Goal: Information Seeking & Learning: Learn about a topic

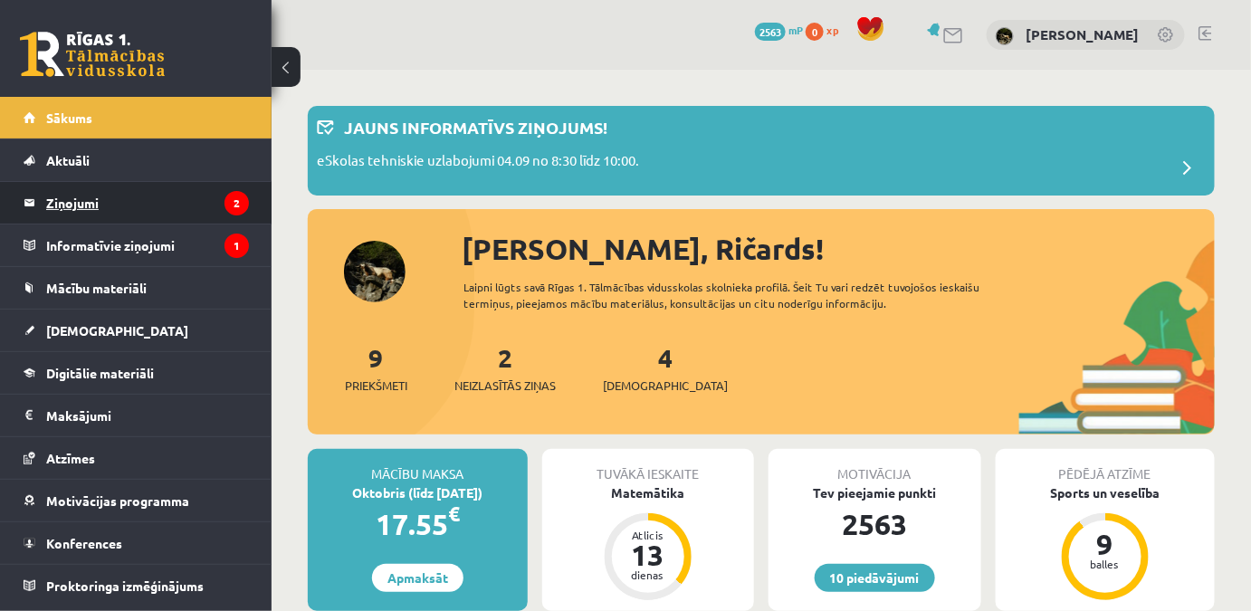
click at [156, 206] on legend "Ziņojumi 2" at bounding box center [147, 203] width 203 height 42
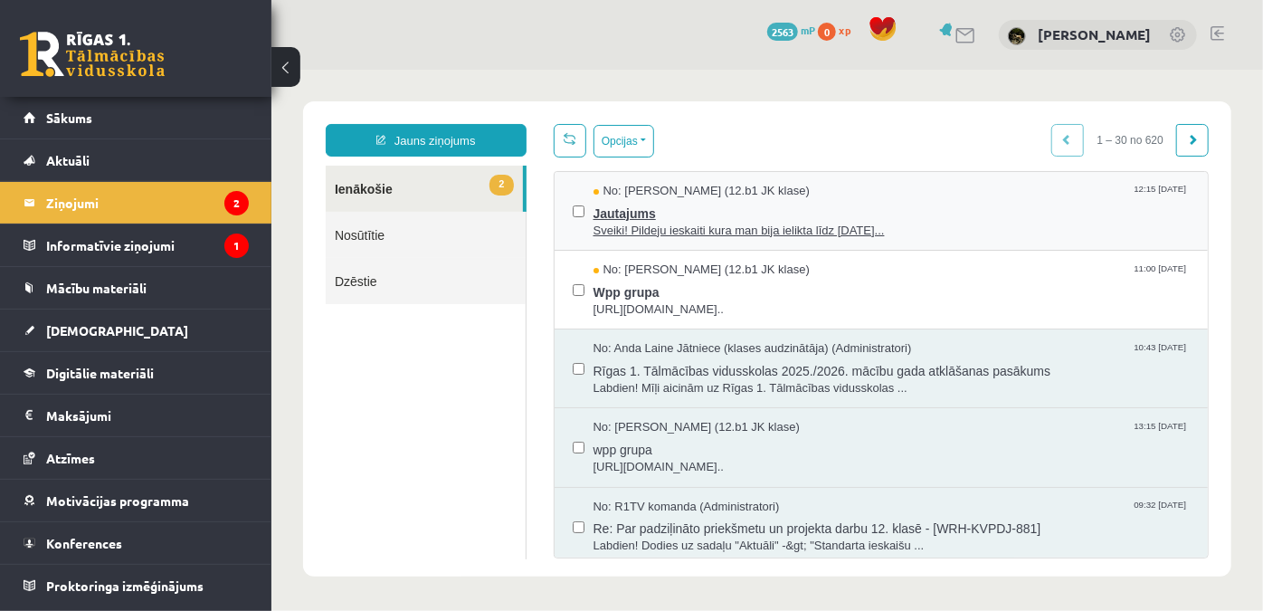
click at [844, 224] on span "Sveiki! Pildeju ieskaiti kura man bija ielikta līdz 15.09.25..." at bounding box center [891, 230] width 597 height 17
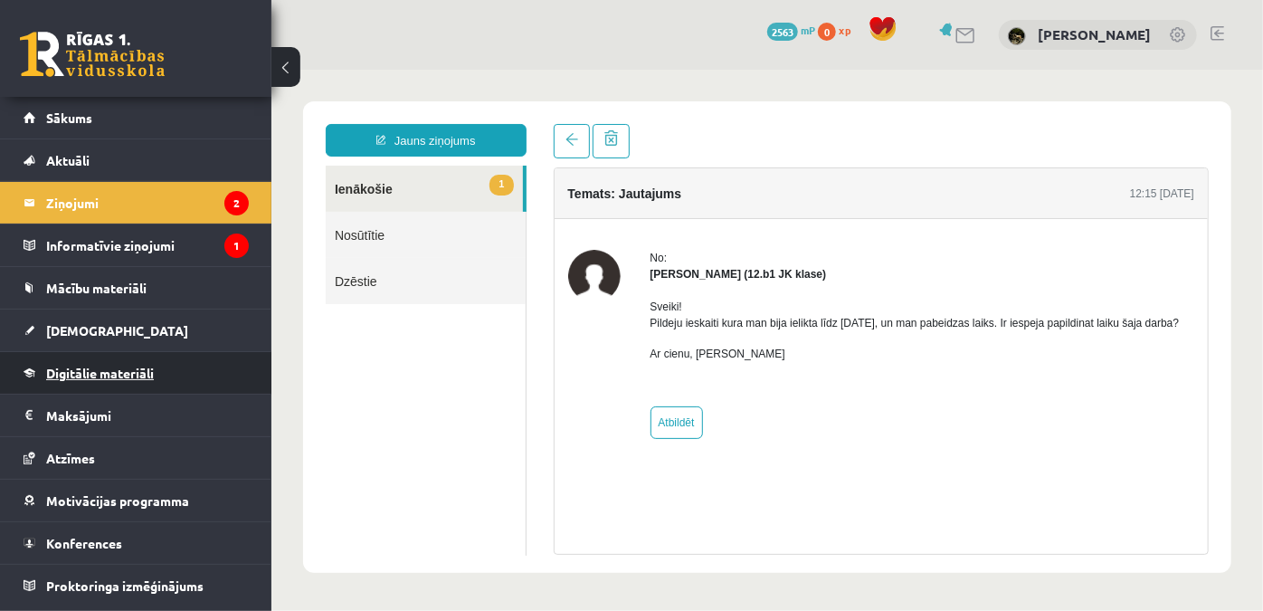
click at [130, 373] on span "Digitālie materiāli" at bounding box center [100, 373] width 108 height 16
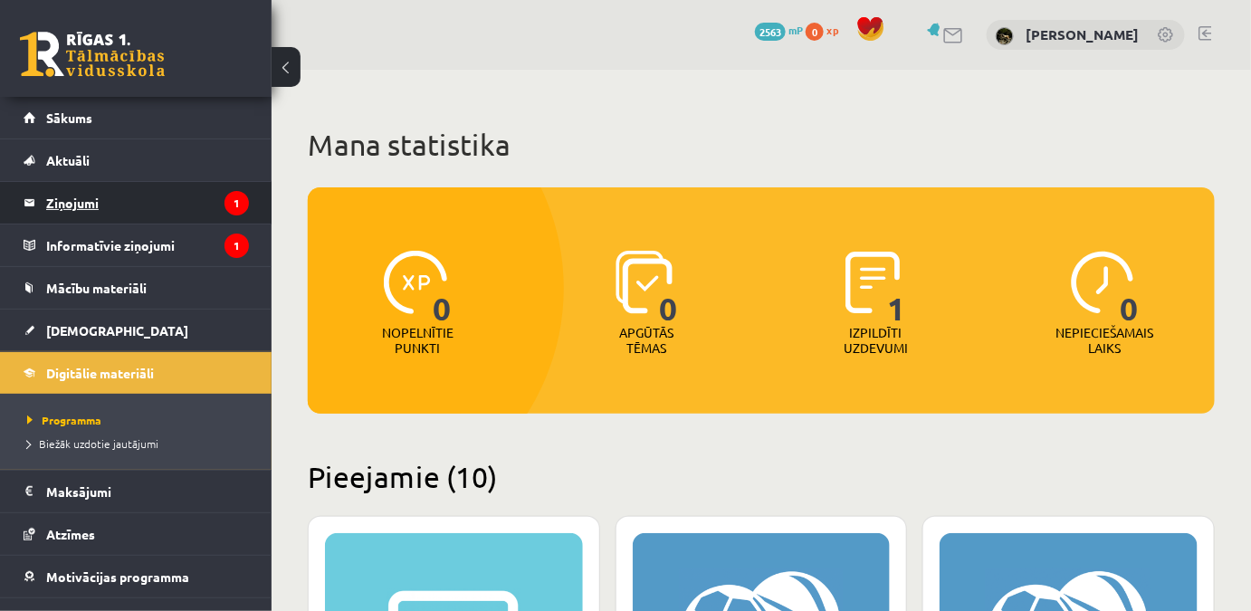
click at [169, 206] on legend "Ziņojumi 1" at bounding box center [147, 203] width 203 height 42
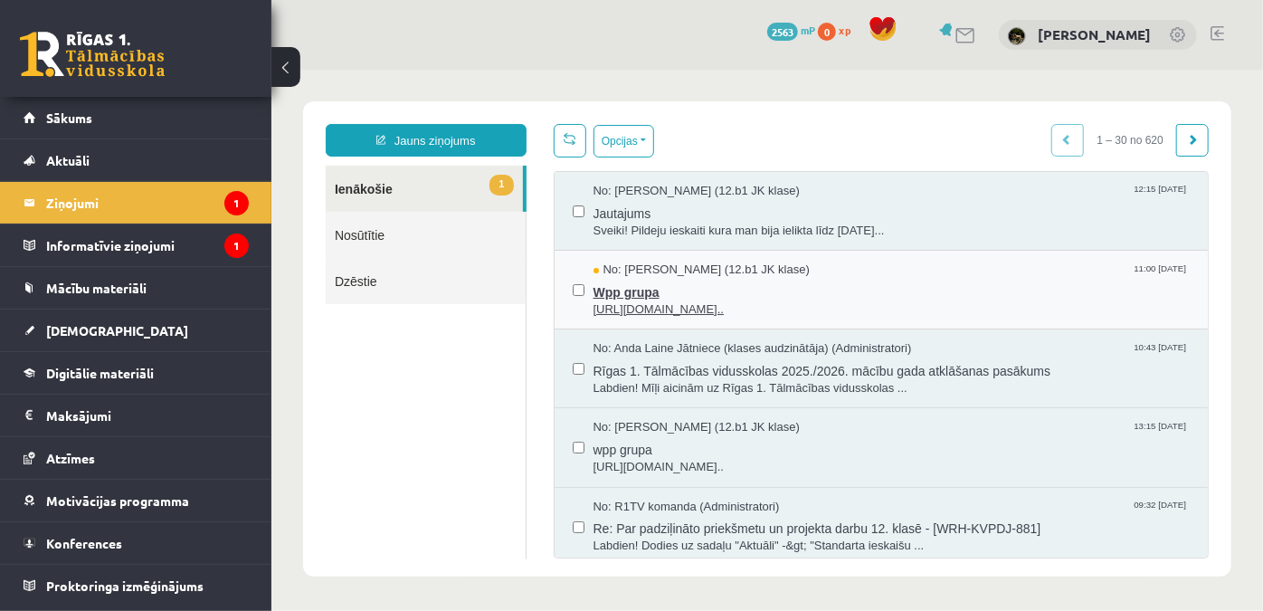
click at [852, 295] on span "Wpp grupa" at bounding box center [891, 289] width 597 height 23
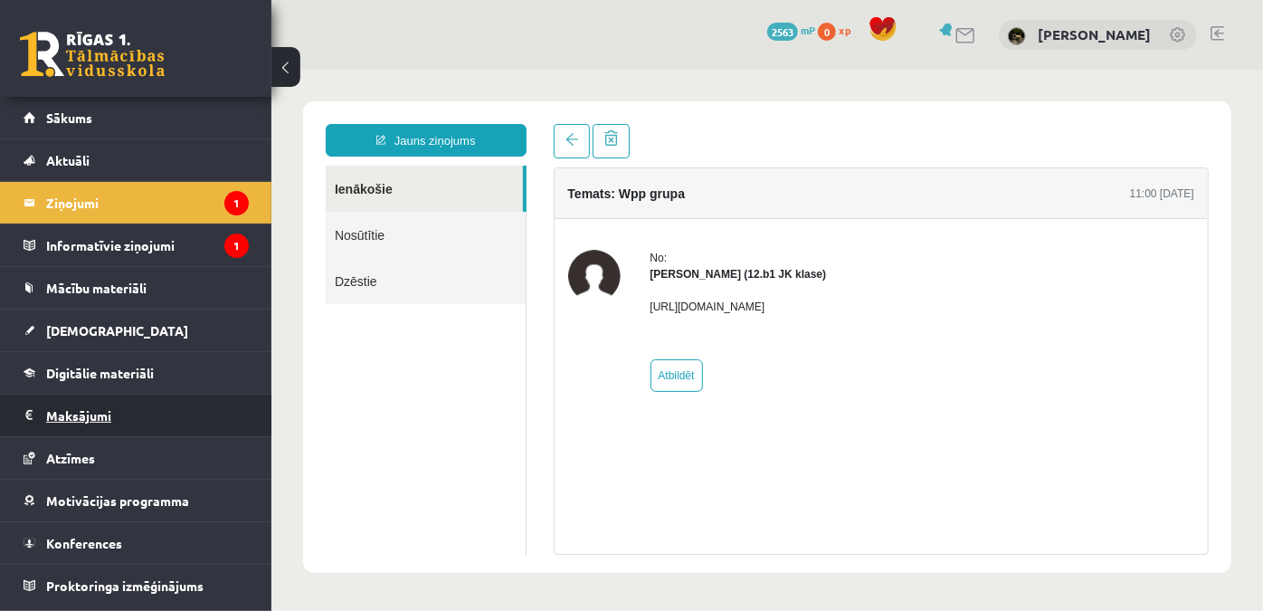
click at [94, 418] on legend "Maksājumi 0" at bounding box center [147, 416] width 203 height 42
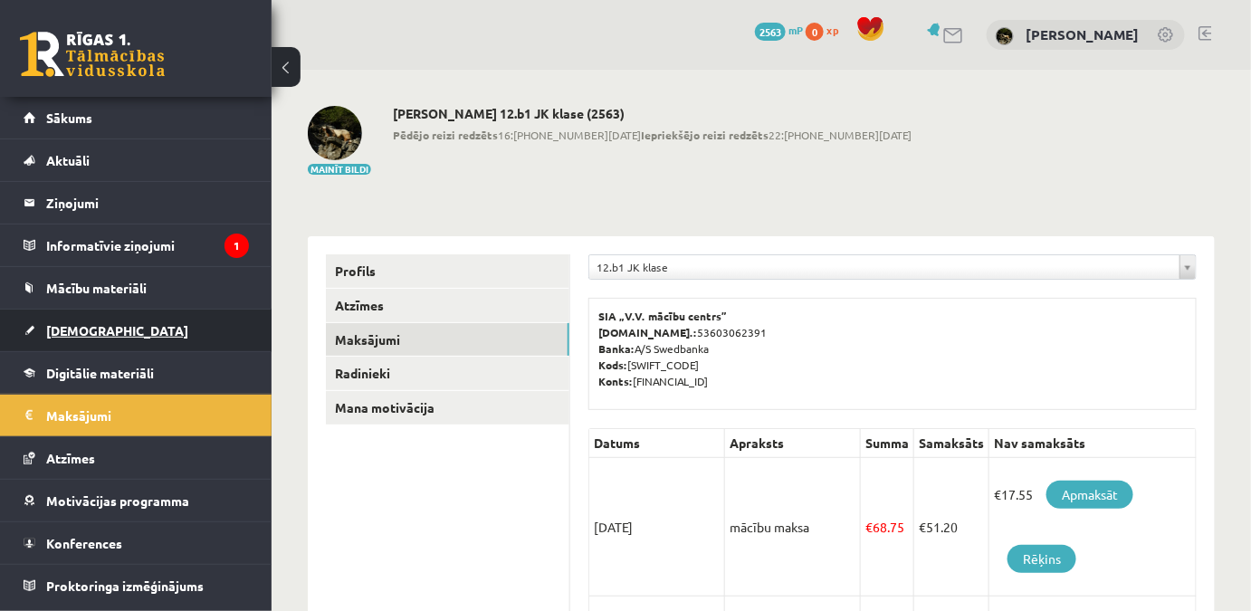
click at [114, 338] on link "[DEMOGRAPHIC_DATA]" at bounding box center [136, 330] width 225 height 42
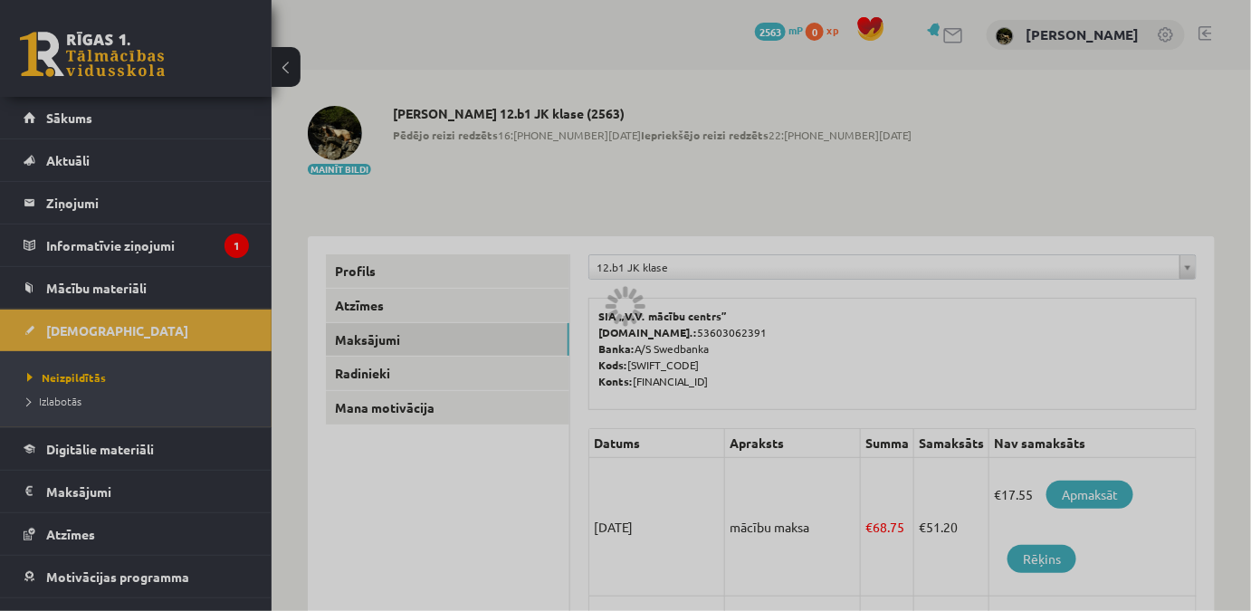
click at [119, 361] on div at bounding box center [625, 305] width 1251 height 611
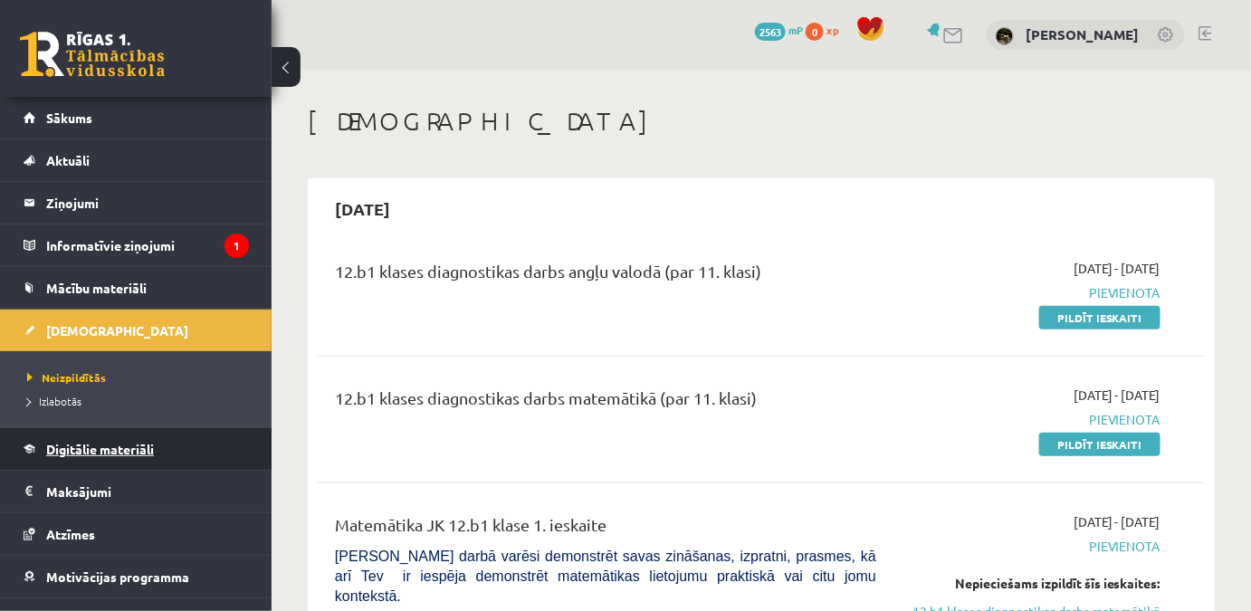
click at [123, 429] on link "Digitālie materiāli" at bounding box center [136, 449] width 225 height 42
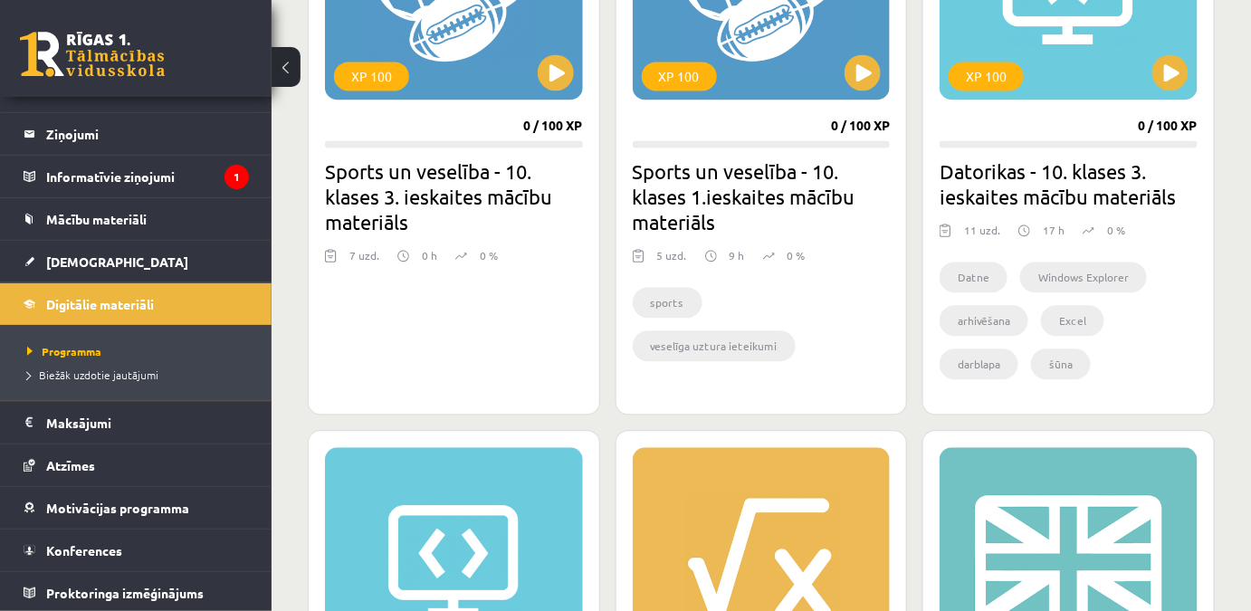
scroll to position [1563, 0]
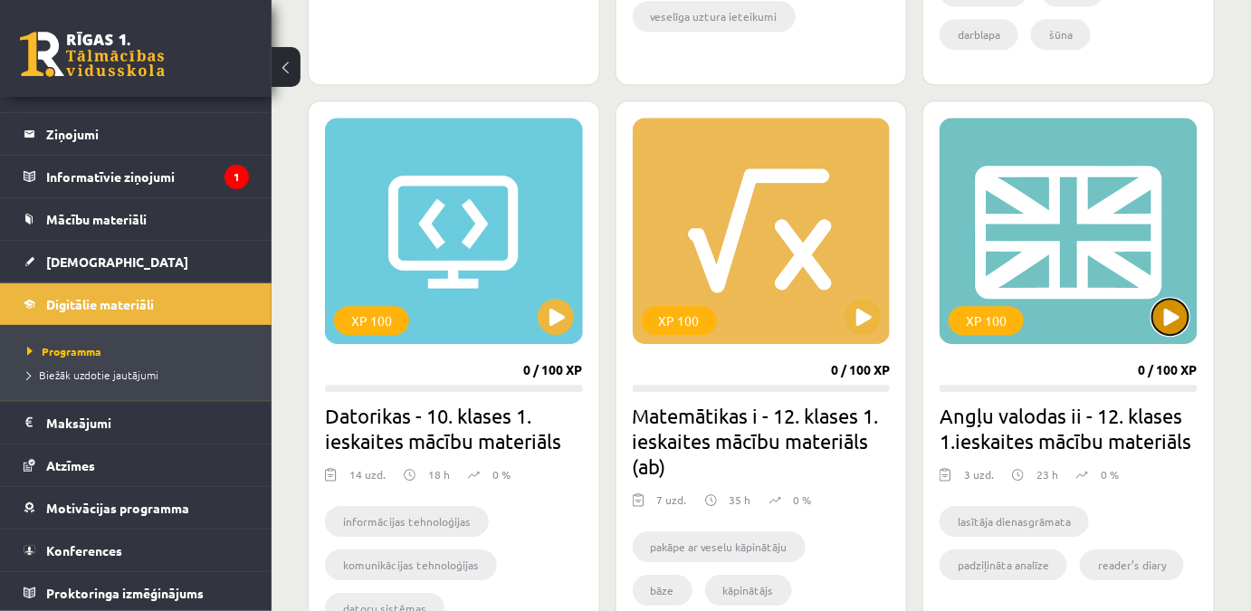
click at [1172, 326] on button at bounding box center [1170, 317] width 36 height 36
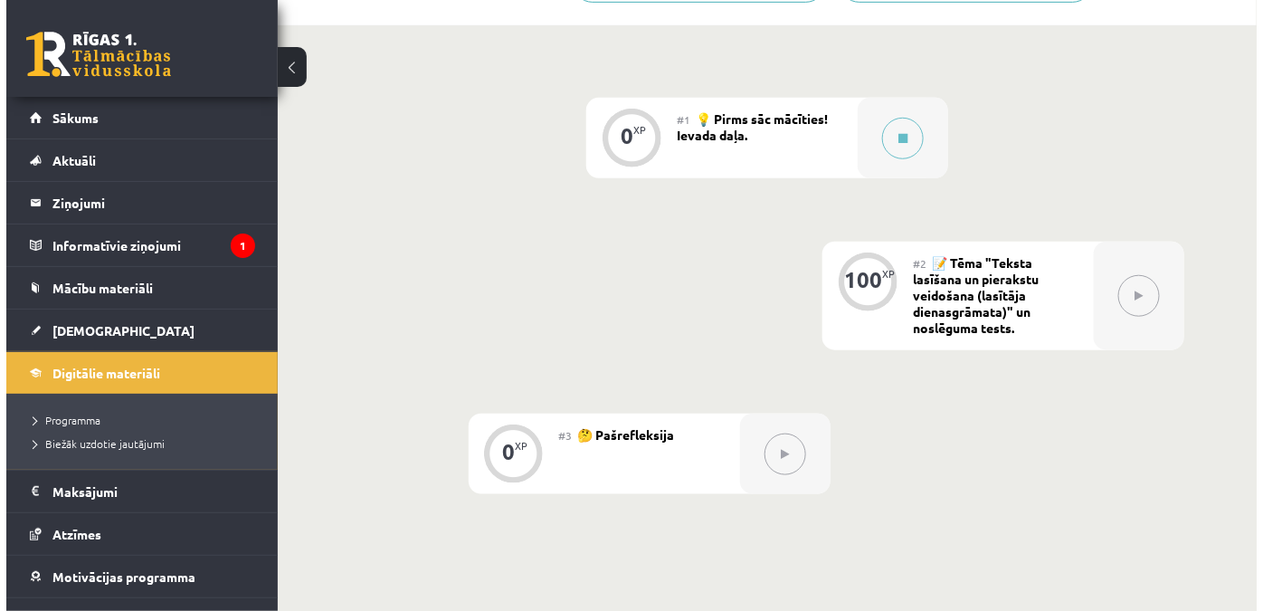
scroll to position [246, 0]
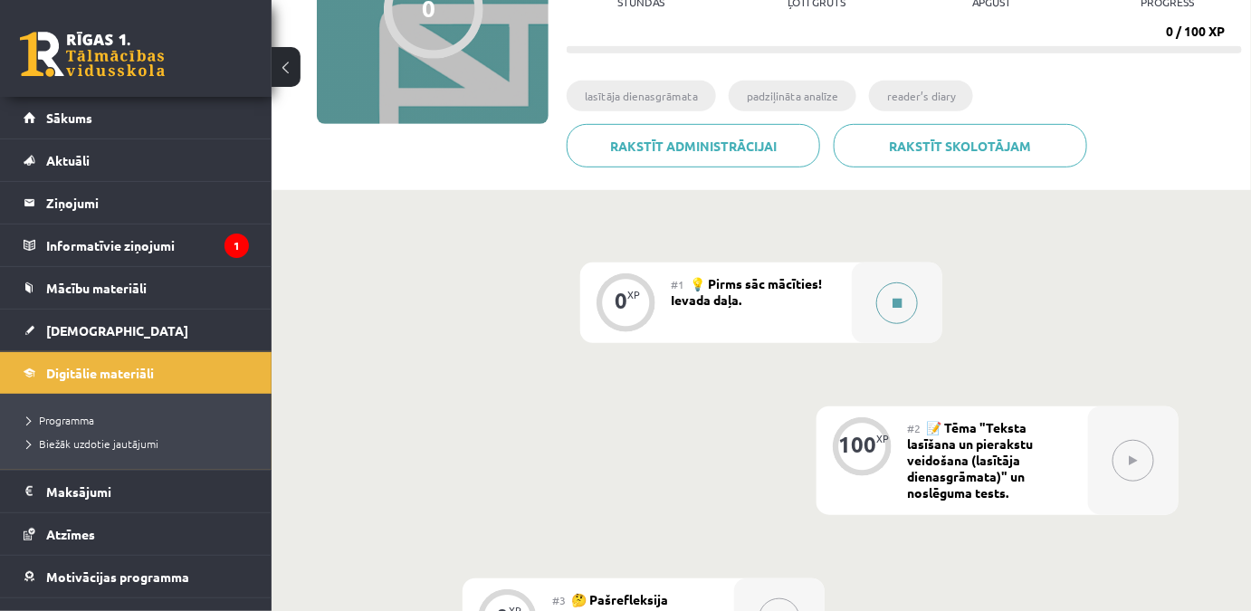
click at [890, 313] on button at bounding box center [897, 303] width 42 height 42
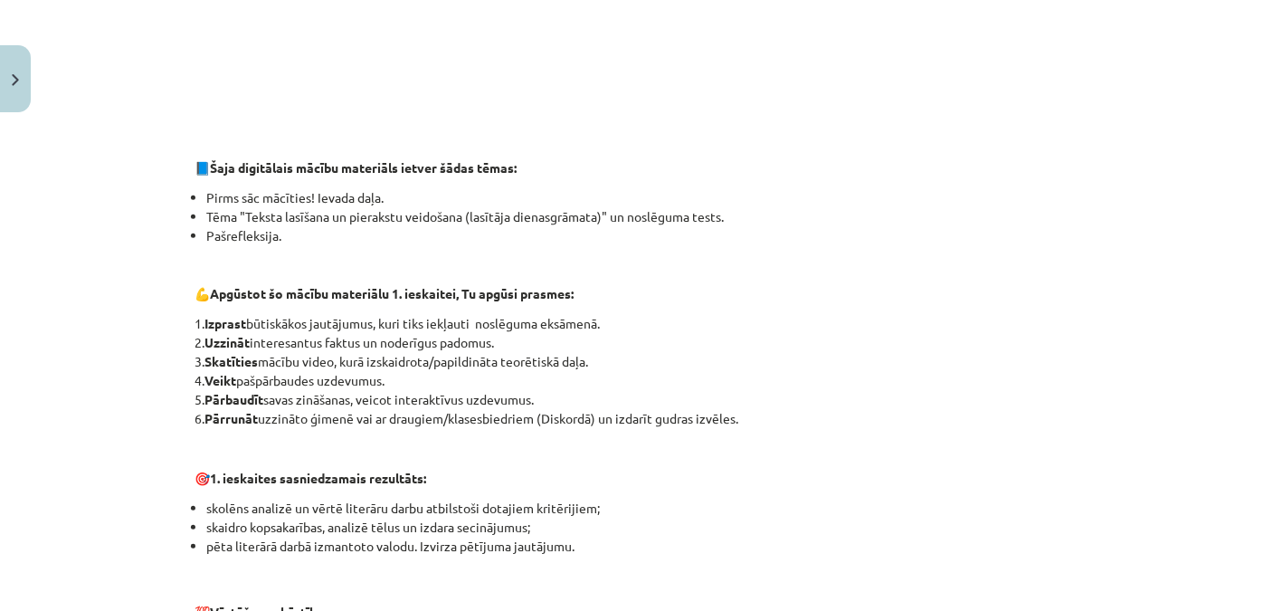
scroll to position [0, 0]
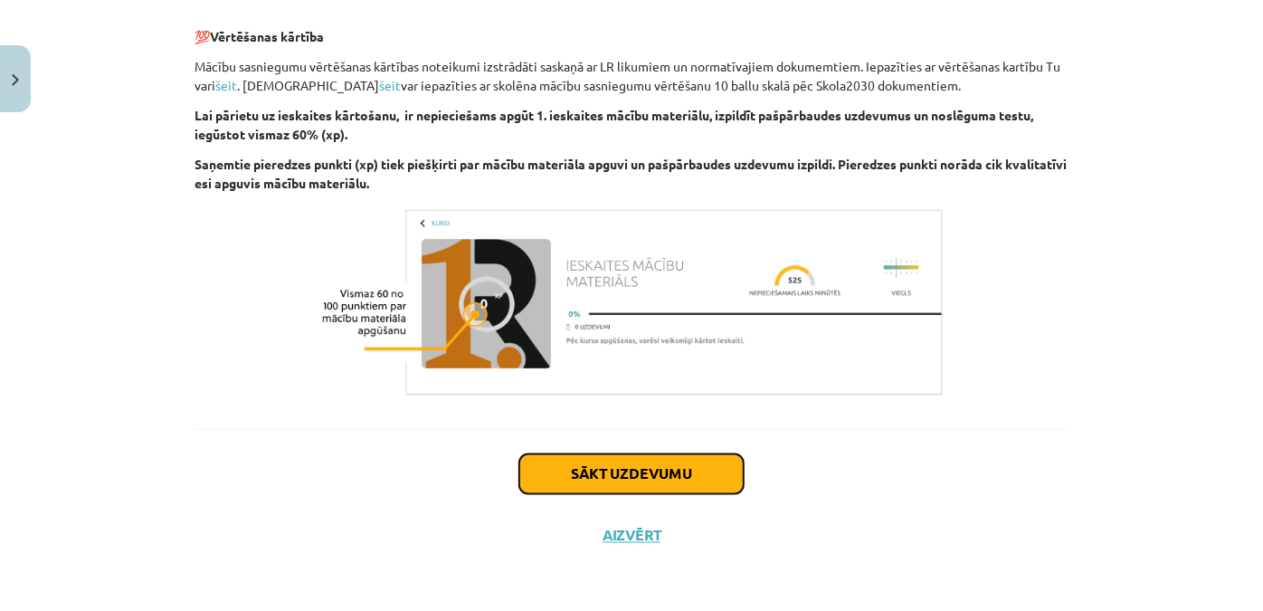
click at [608, 487] on button "Sākt uzdevumu" at bounding box center [631, 474] width 224 height 40
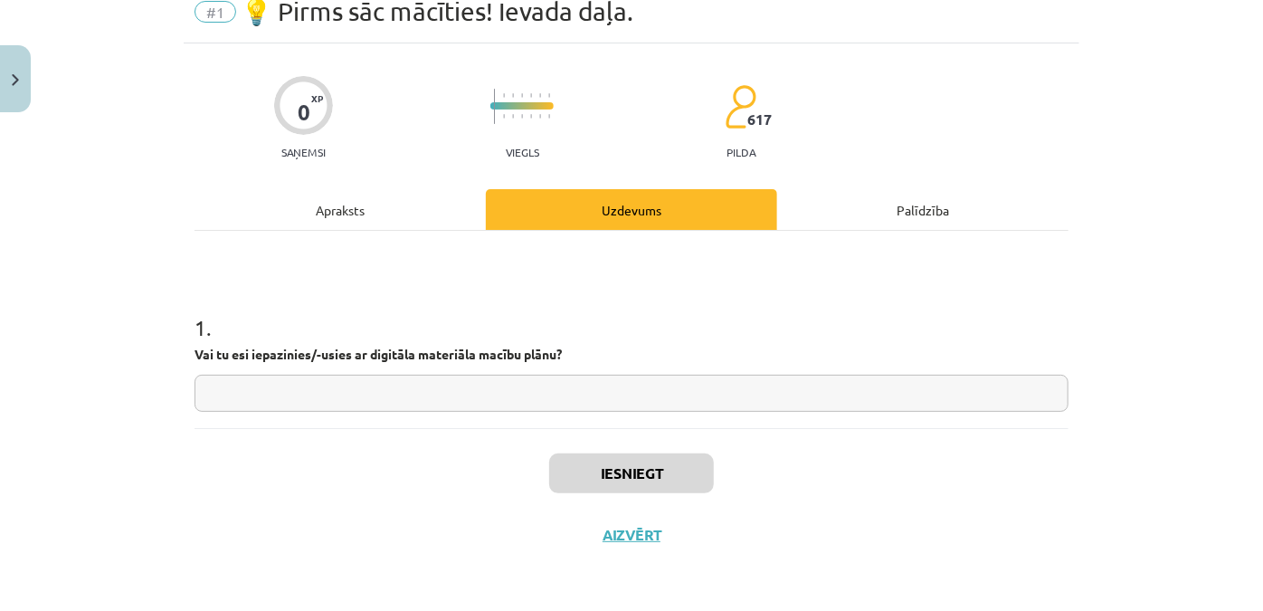
scroll to position [45, 0]
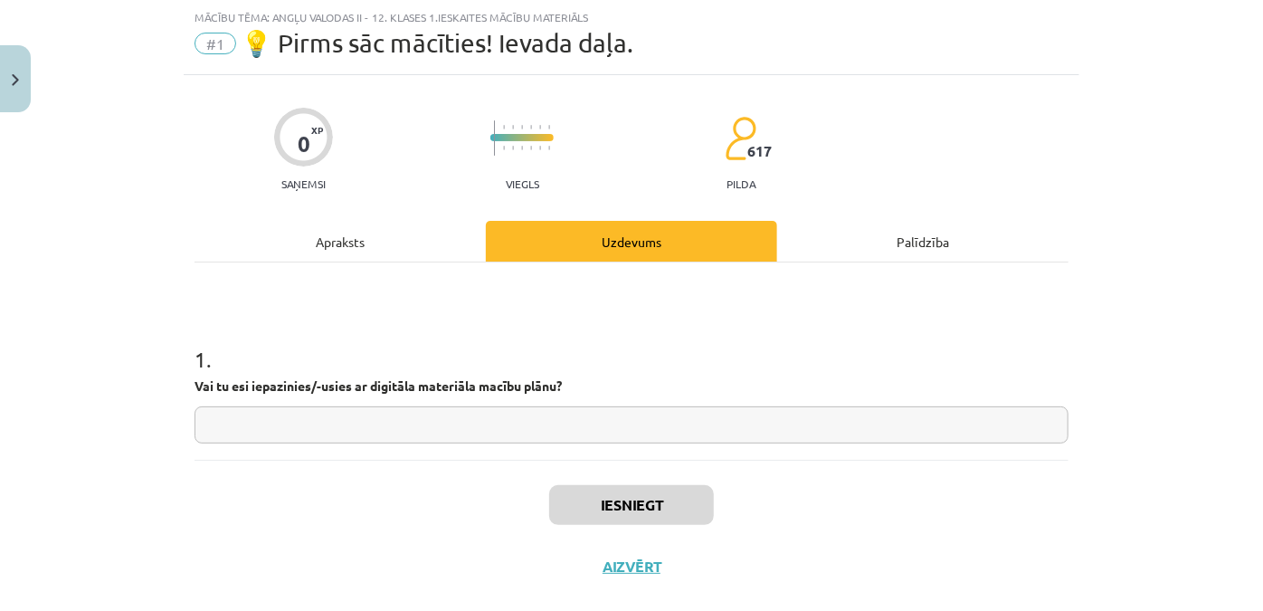
drag, startPoint x: 504, startPoint y: 445, endPoint x: 492, endPoint y: 423, distance: 25.5
click at [500, 440] on div "1 . Vai tu esi iepazinies/-usies ar digitāla materiāla macību plānu?" at bounding box center [632, 360] width 874 height 197
click at [492, 423] on input "text" at bounding box center [632, 424] width 874 height 37
type input "*"
type input "**"
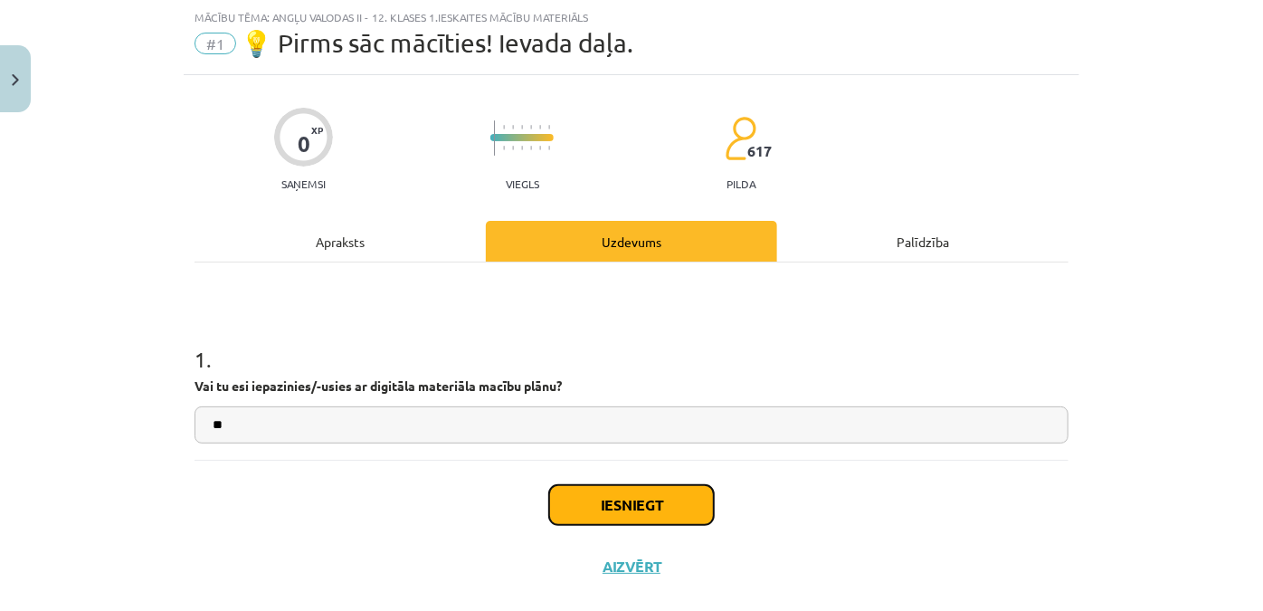
click at [592, 489] on button "Iesniegt" at bounding box center [631, 505] width 165 height 40
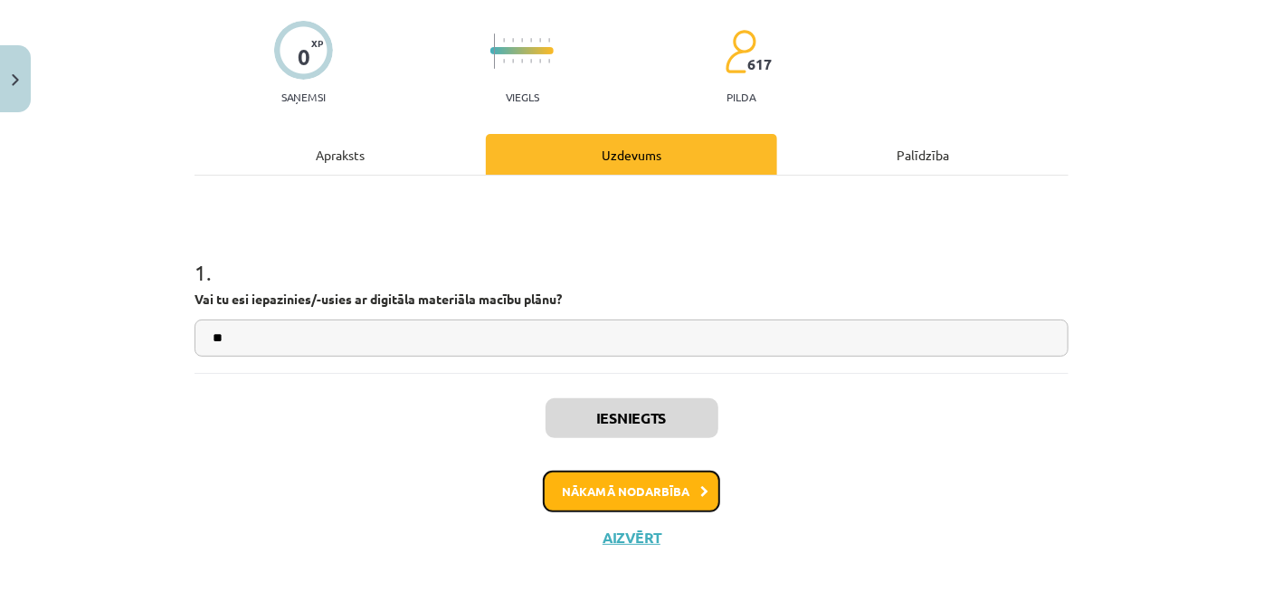
click at [595, 489] on button "Nākamā nodarbība" at bounding box center [631, 492] width 177 height 42
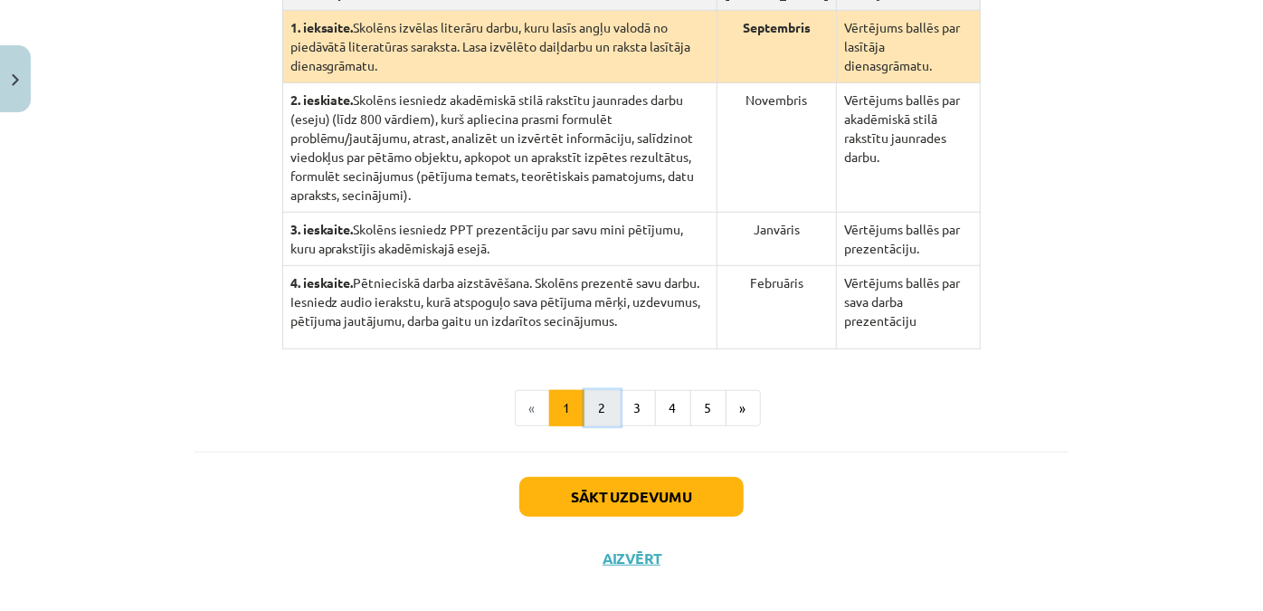
click at [585, 397] on button "2" at bounding box center [603, 408] width 36 height 36
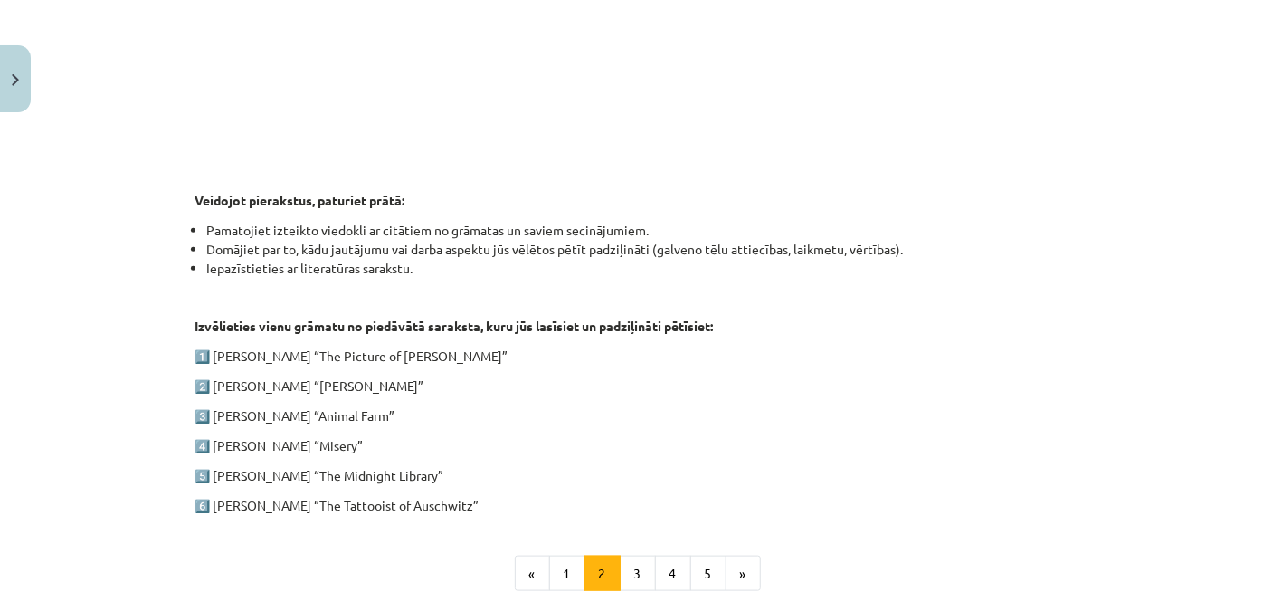
scroll to position [928, 0]
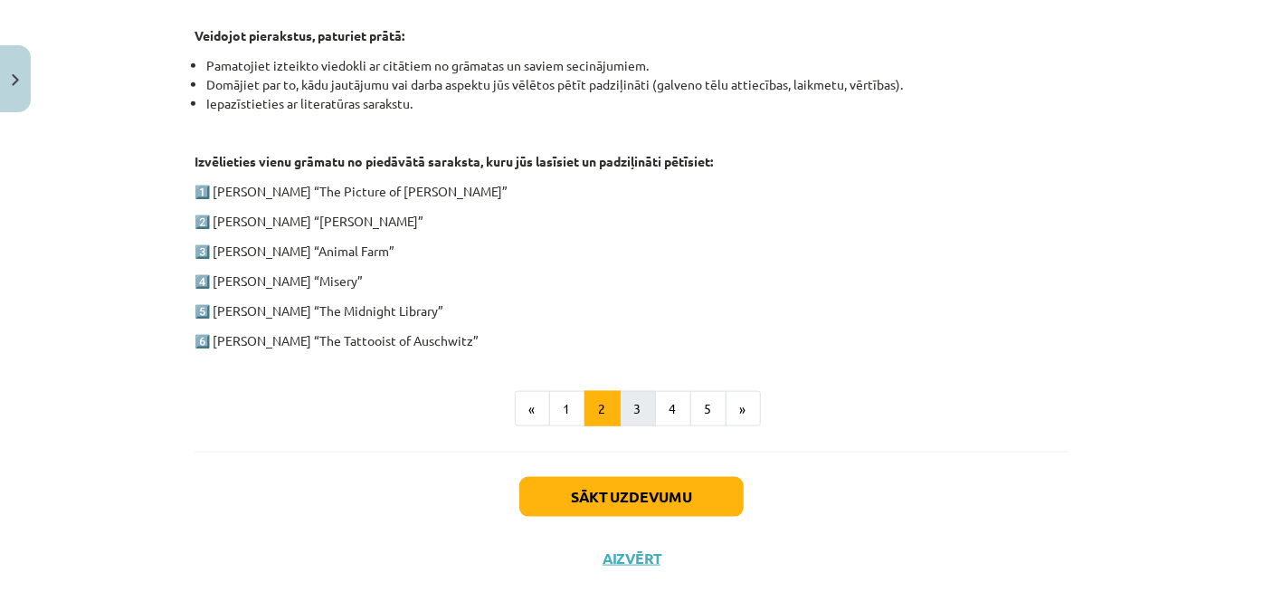
click at [626, 417] on button "3" at bounding box center [638, 409] width 36 height 36
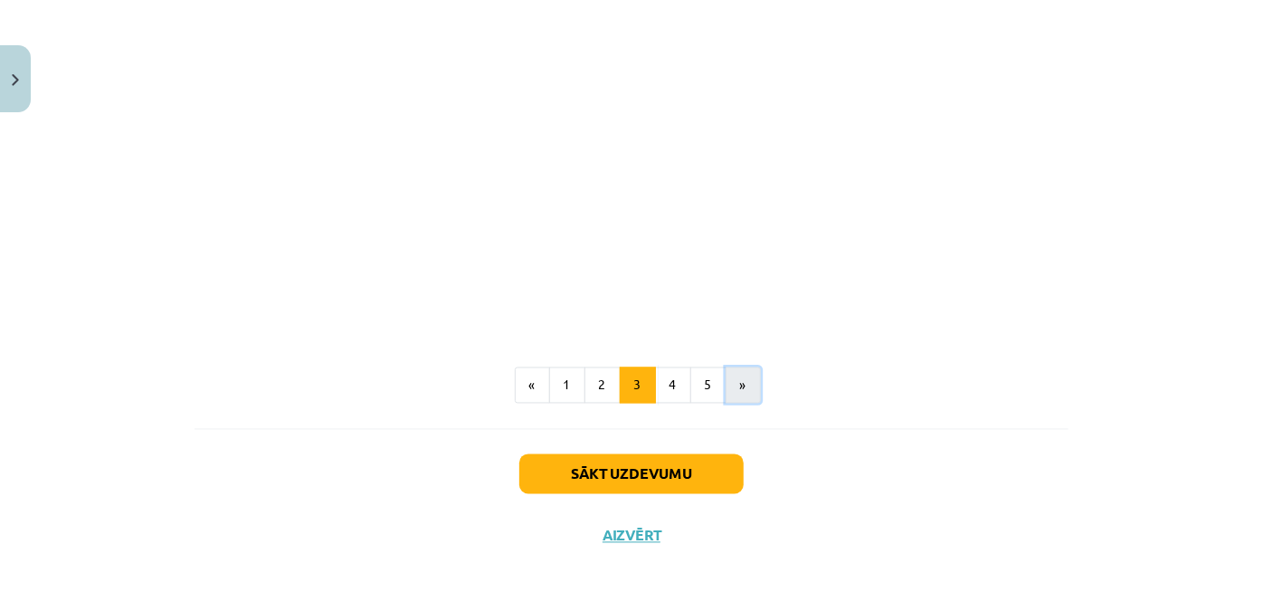
click at [736, 396] on button "»" at bounding box center [743, 385] width 35 height 36
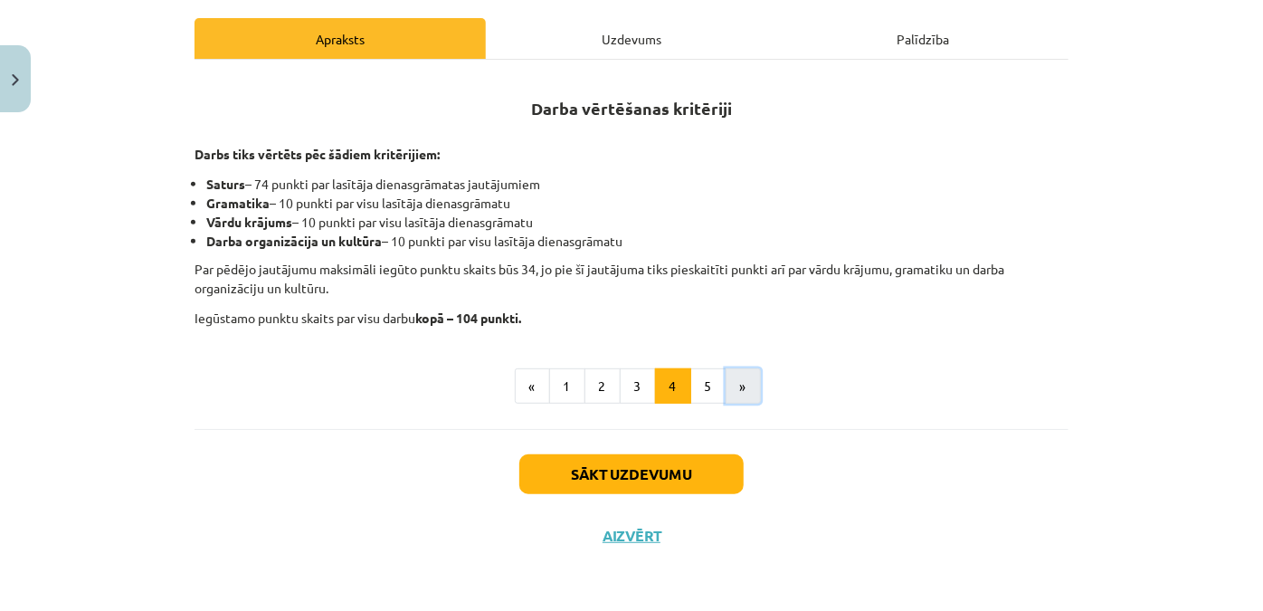
click at [729, 390] on button "»" at bounding box center [743, 386] width 35 height 36
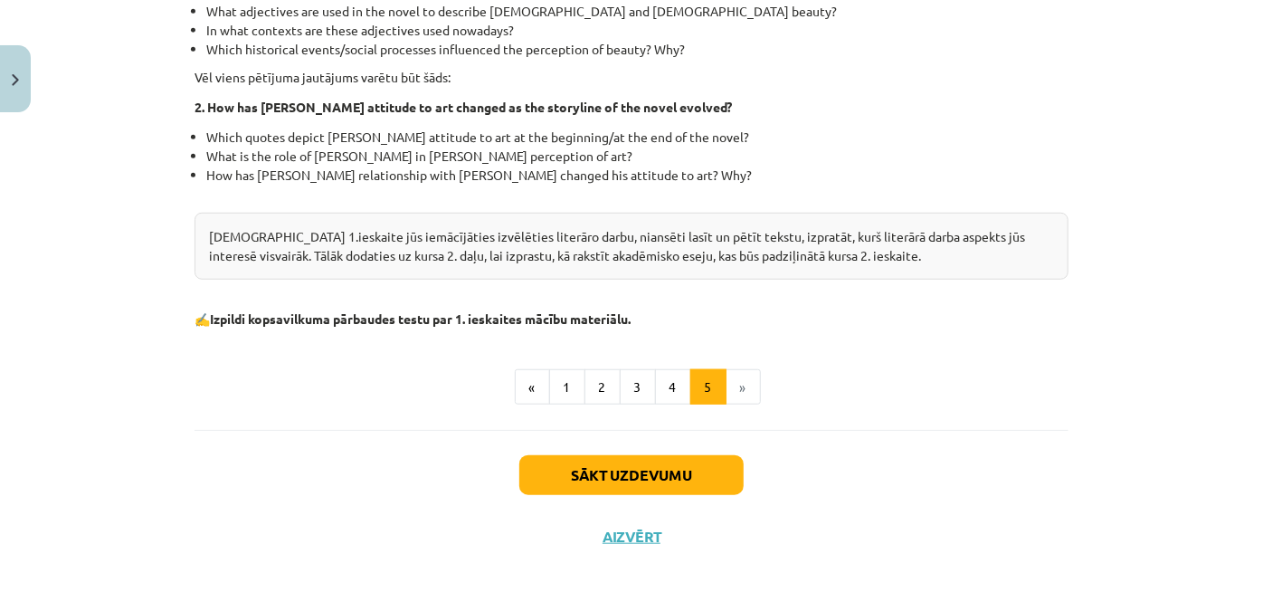
click at [731, 387] on li "»" at bounding box center [744, 387] width 34 height 36
click at [565, 385] on button "1" at bounding box center [567, 387] width 36 height 36
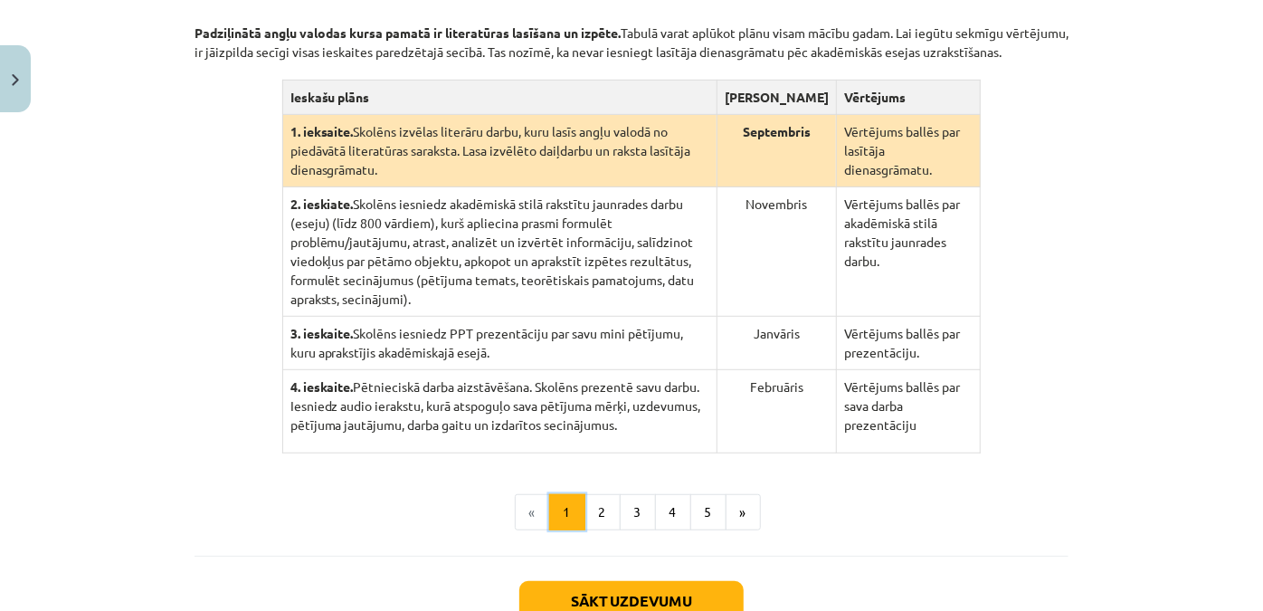
scroll to position [246, 0]
